Goal: Navigation & Orientation: Find specific page/section

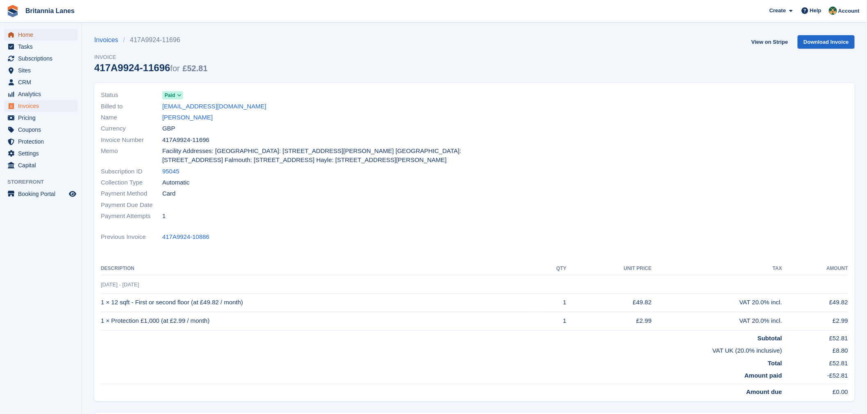
click at [30, 34] on span "Home" at bounding box center [42, 34] width 49 height 11
